Goal: Information Seeking & Learning: Learn about a topic

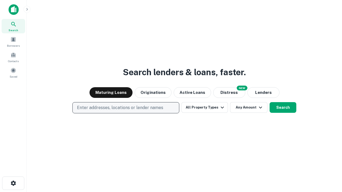
click at [125, 108] on p "Enter addresses, locations or lender names" at bounding box center [120, 108] width 86 height 6
type input "**********"
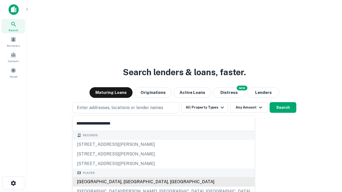
click at [128, 182] on div "[GEOGRAPHIC_DATA], [GEOGRAPHIC_DATA], [GEOGRAPHIC_DATA]" at bounding box center [164, 182] width 182 height 10
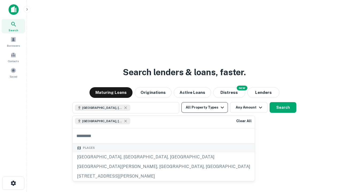
click at [205, 108] on button "All Property Types" at bounding box center [204, 107] width 46 height 11
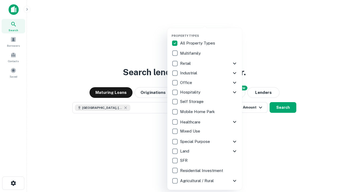
click at [209, 32] on button "button" at bounding box center [208, 32] width 75 height 0
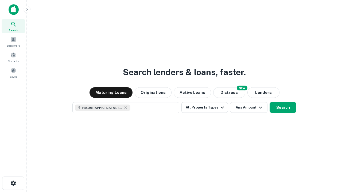
scroll to position [9, 0]
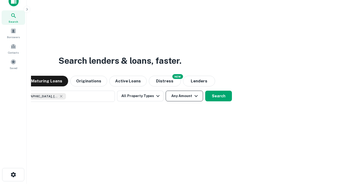
click at [166, 91] on button "Any Amount" at bounding box center [184, 96] width 37 height 11
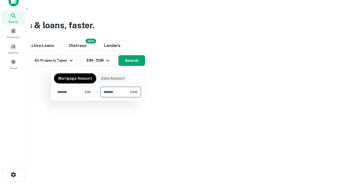
type input "*******"
click at [97, 97] on button "button" at bounding box center [97, 97] width 87 height 0
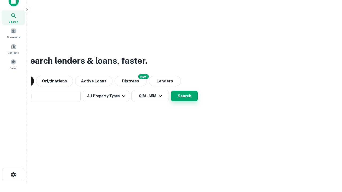
click at [171, 91] on button "Search" at bounding box center [184, 96] width 27 height 11
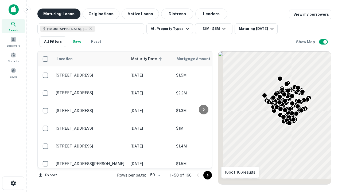
click at [59, 14] on button "Maturing Loans" at bounding box center [58, 14] width 43 height 11
